Goal: Task Accomplishment & Management: Use online tool/utility

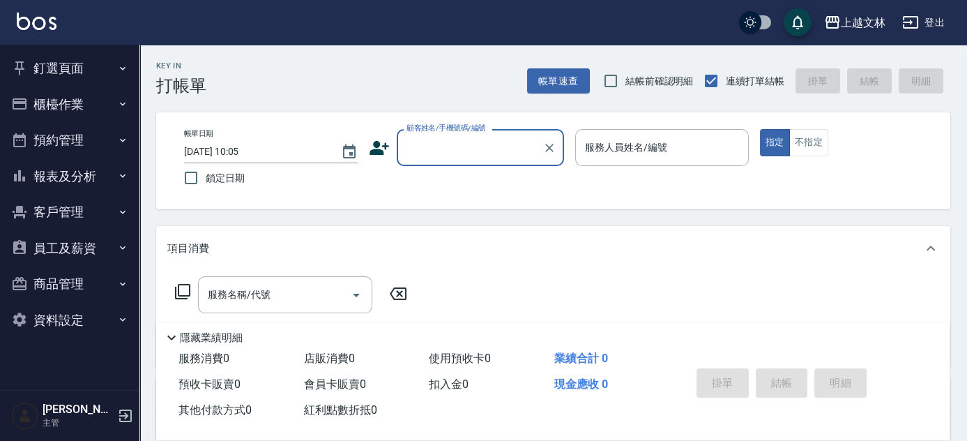
click at [103, 105] on button "櫃檯作業" at bounding box center [70, 104] width 128 height 36
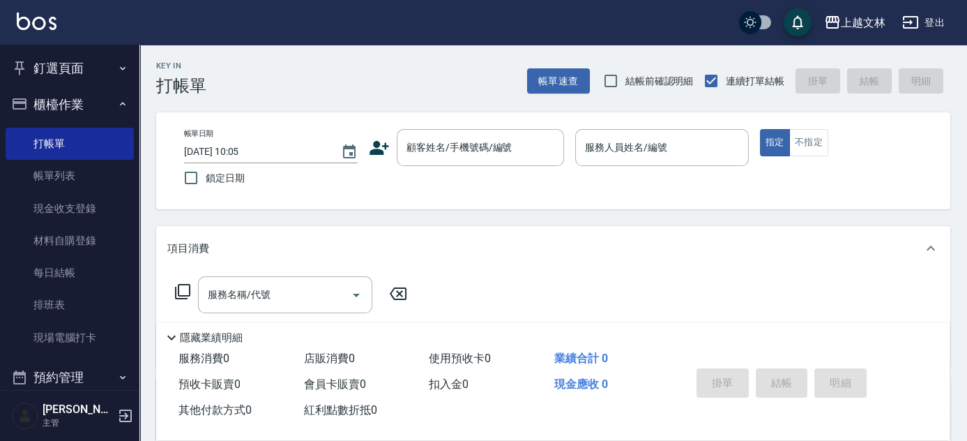
click at [127, 349] on nav "釘選頁面 店家日報表 設計師排行榜 每日結帳 櫃檯作業 打帳單 帳單列表 現金收支登錄 材料自購登錄 每日結帳 排班表 現場電腦打卡 預約管理 預約管理 單日…" at bounding box center [69, 217] width 139 height 345
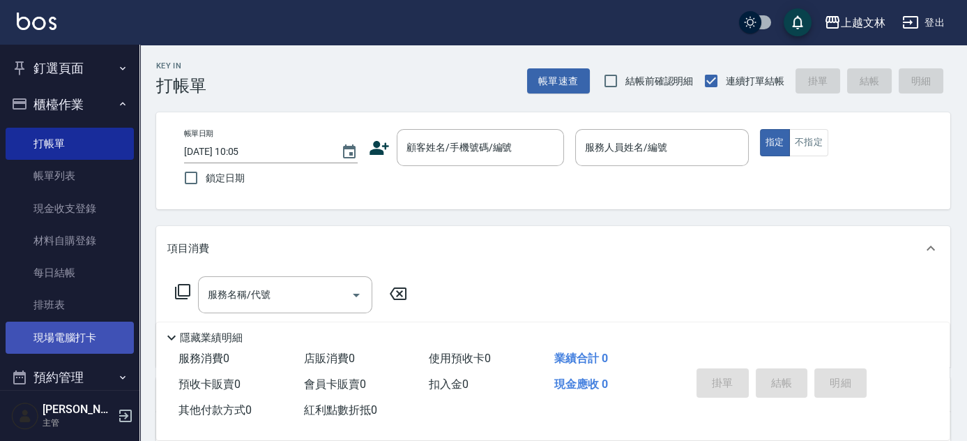
click at [124, 345] on link "現場電腦打卡" at bounding box center [70, 337] width 128 height 32
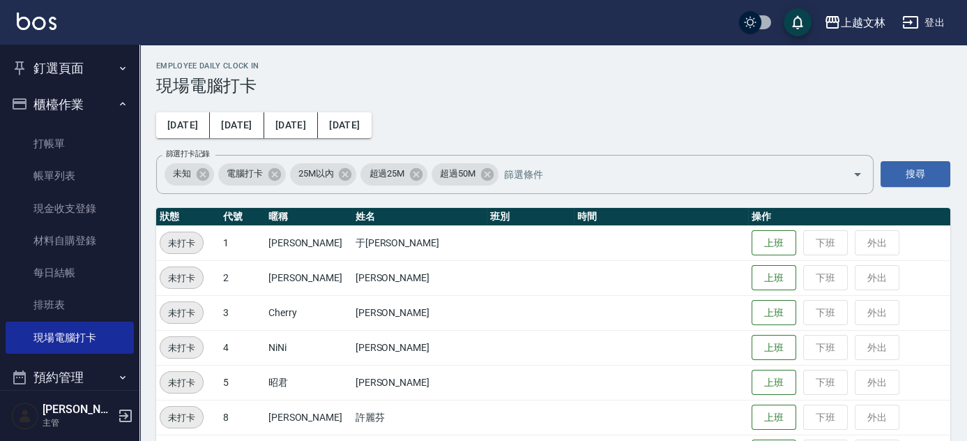
scroll to position [385, 0]
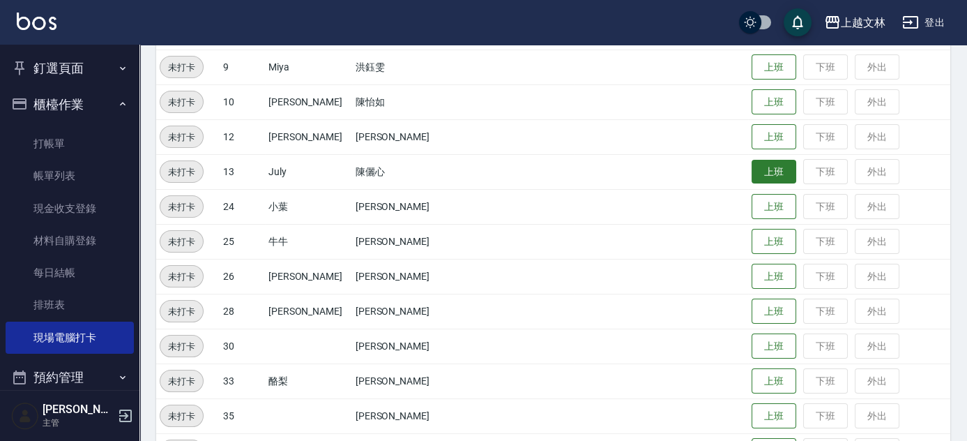
click at [758, 171] on button "上班" at bounding box center [774, 172] width 45 height 24
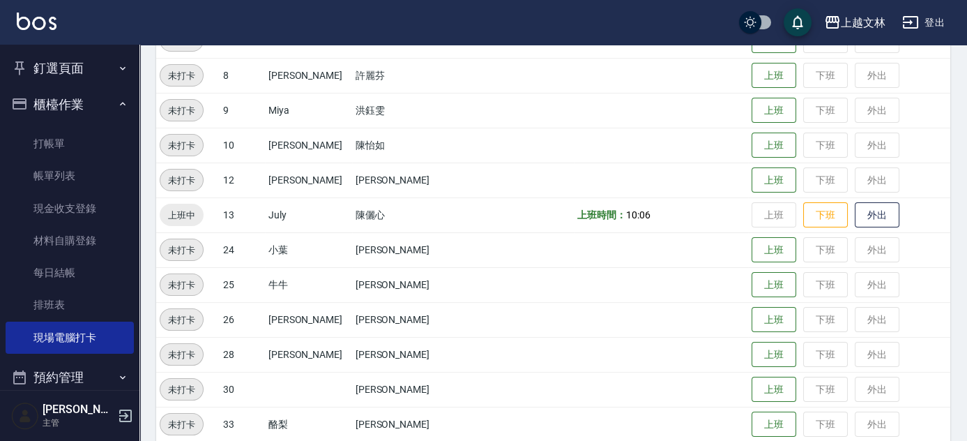
scroll to position [310, 0]
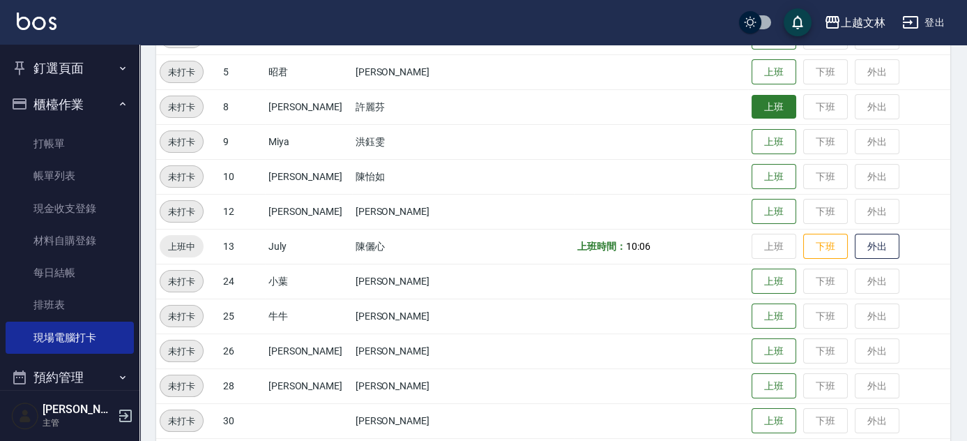
drag, startPoint x: 762, startPoint y: 114, endPoint x: 773, endPoint y: 119, distance: 11.5
click at [763, 115] on button "上班" at bounding box center [774, 107] width 45 height 26
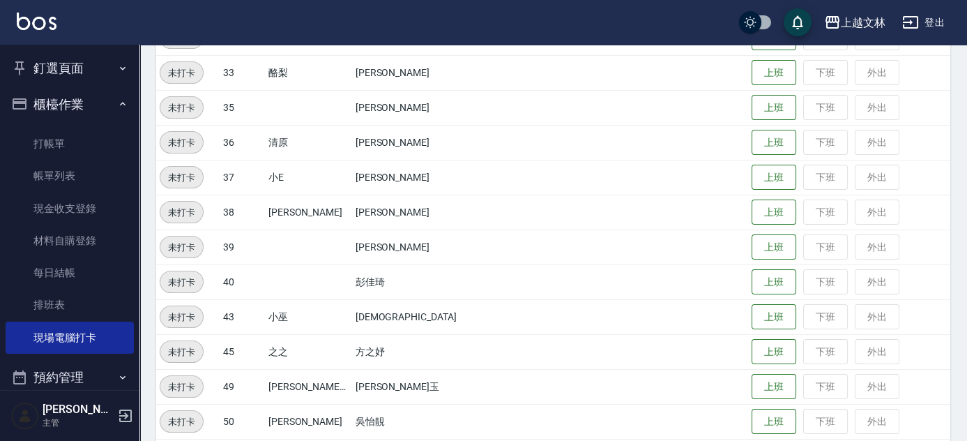
scroll to position [690, 0]
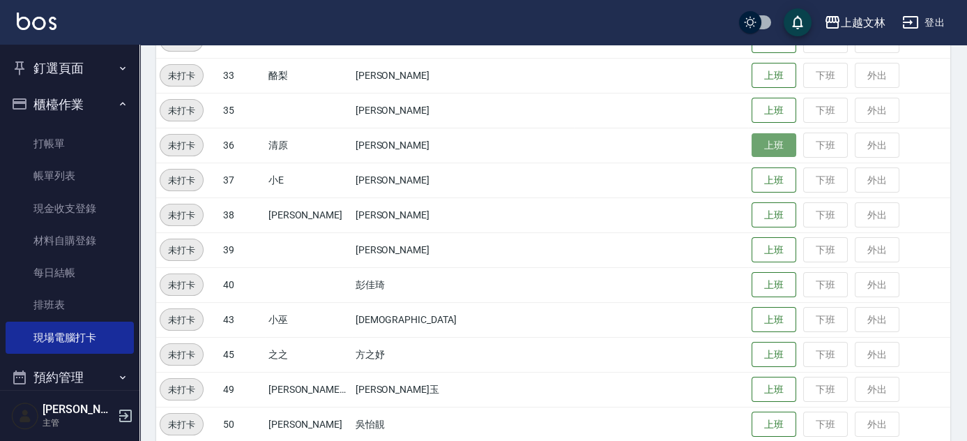
click at [771, 148] on button "上班" at bounding box center [774, 145] width 45 height 24
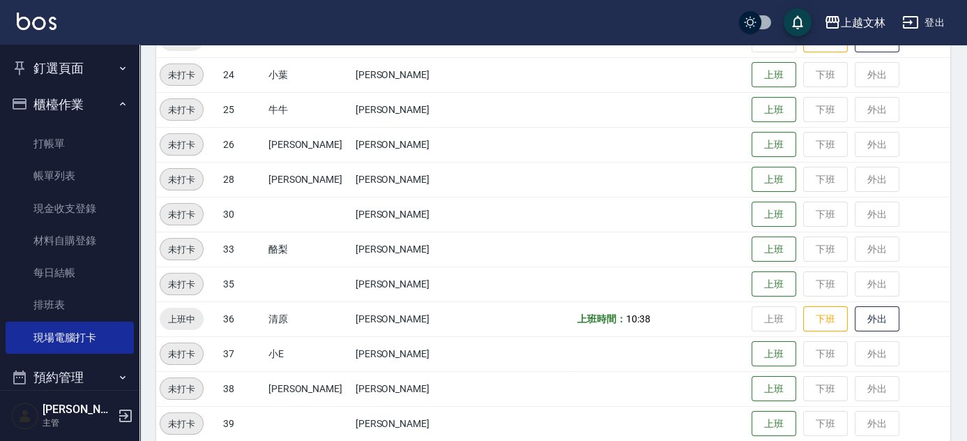
scroll to position [437, 0]
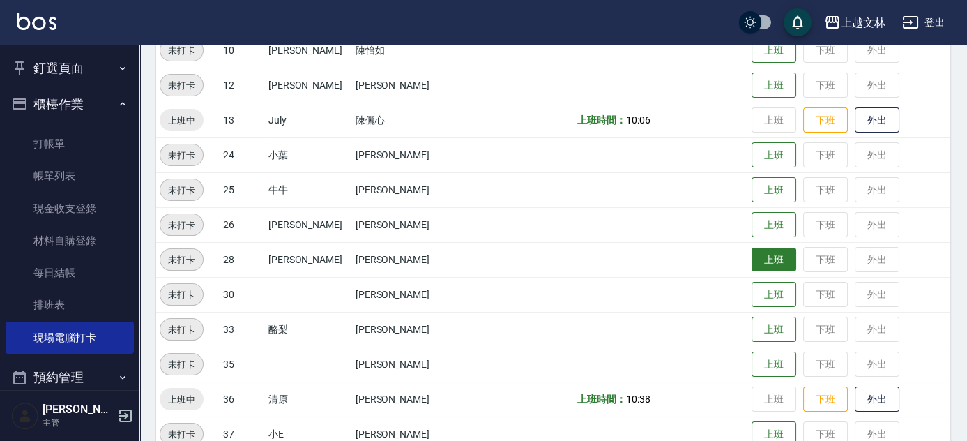
click at [752, 264] on button "上班" at bounding box center [774, 260] width 45 height 24
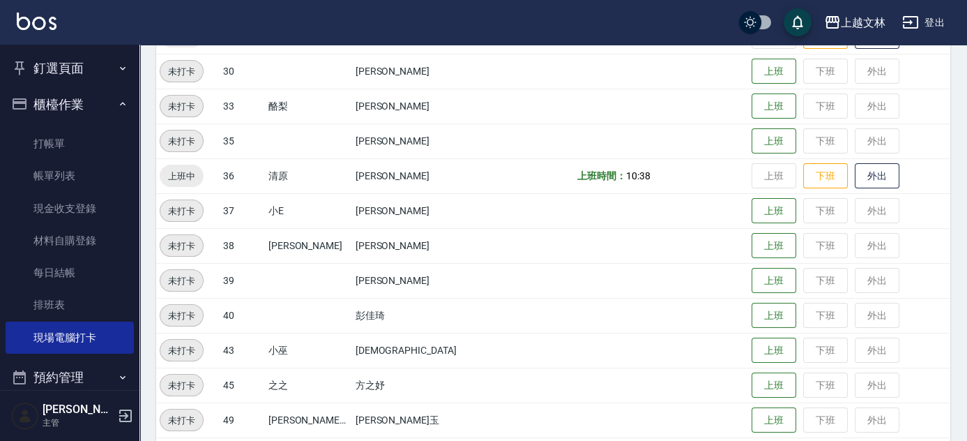
scroll to position [663, 0]
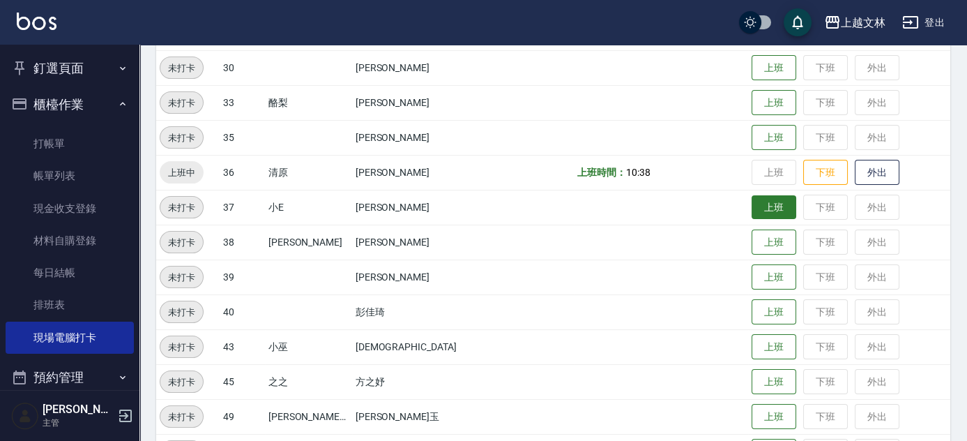
click at [756, 208] on button "上班" at bounding box center [774, 207] width 45 height 24
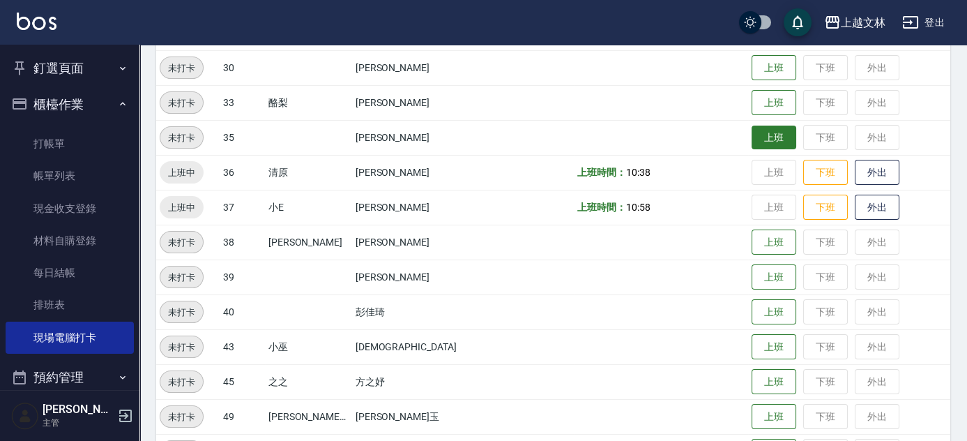
click at [752, 137] on button "上班" at bounding box center [774, 138] width 45 height 24
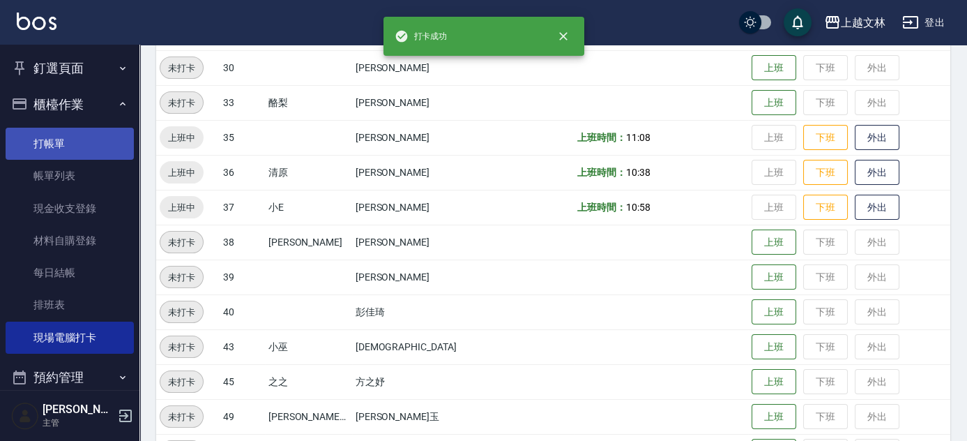
click at [40, 132] on link "打帳單" at bounding box center [70, 144] width 128 height 32
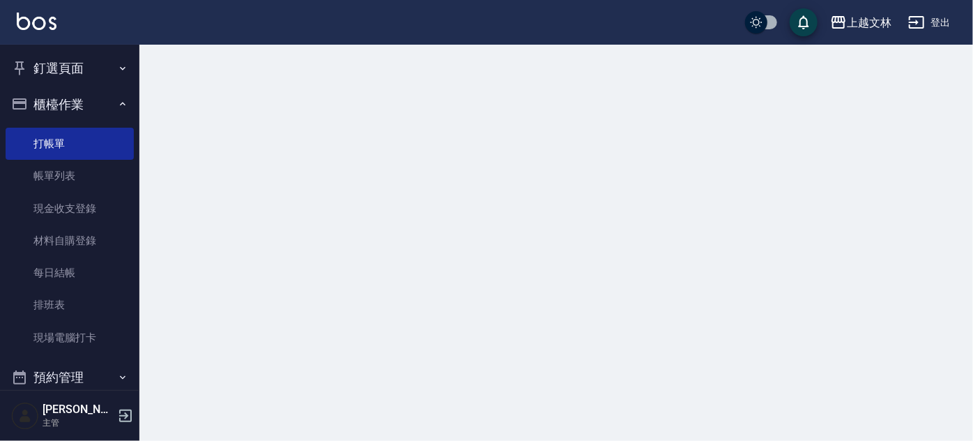
click at [56, 111] on button "櫃檯作業" at bounding box center [70, 104] width 128 height 36
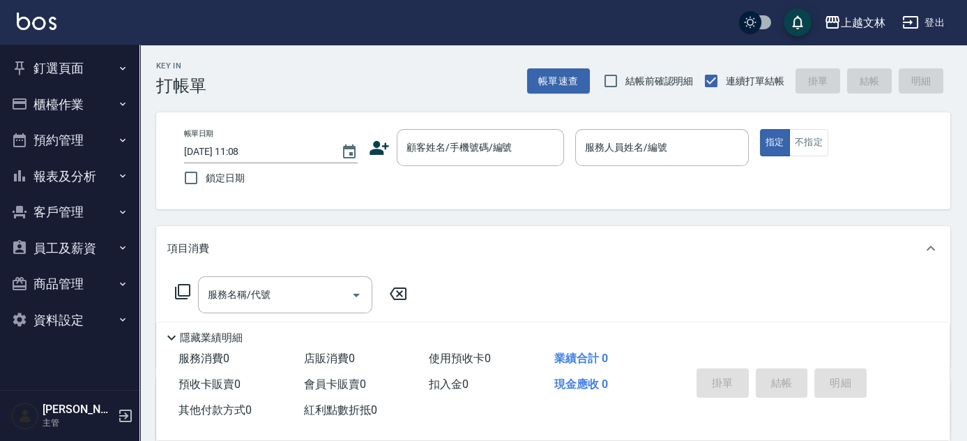
click at [107, 105] on button "櫃檯作業" at bounding box center [70, 104] width 128 height 36
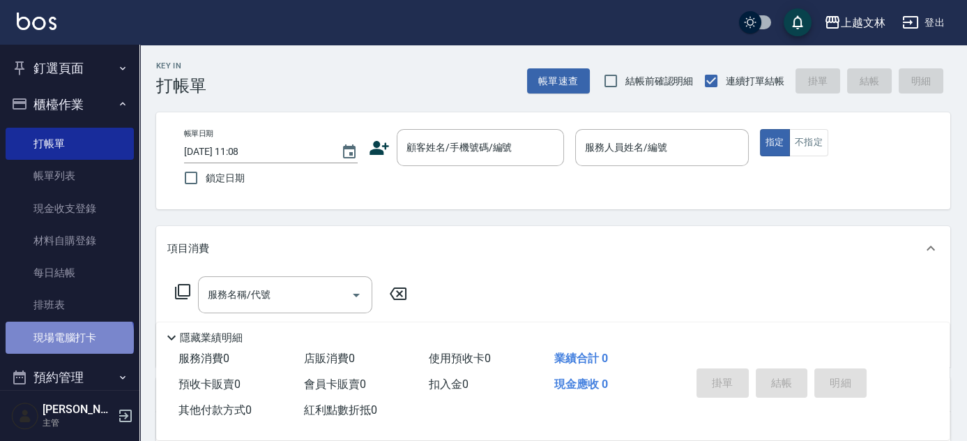
click at [68, 339] on link "現場電腦打卡" at bounding box center [70, 337] width 128 height 32
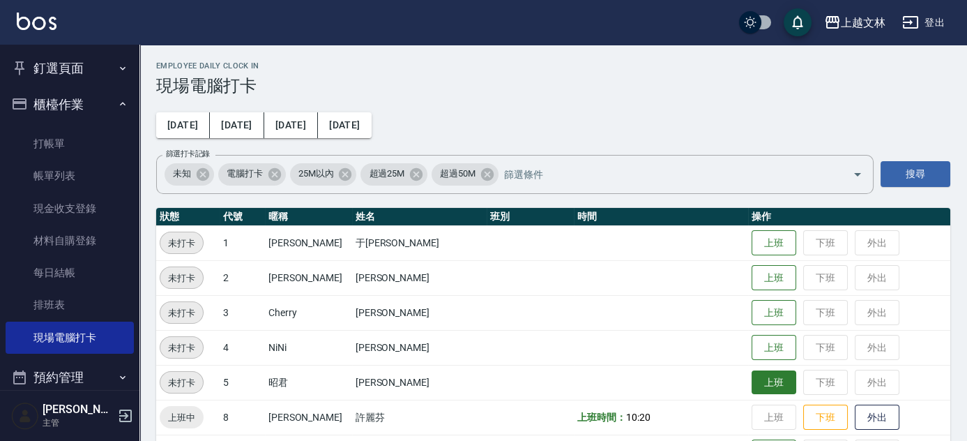
click at [752, 379] on button "上班" at bounding box center [774, 382] width 45 height 24
